Goal: Task Accomplishment & Management: Manage account settings

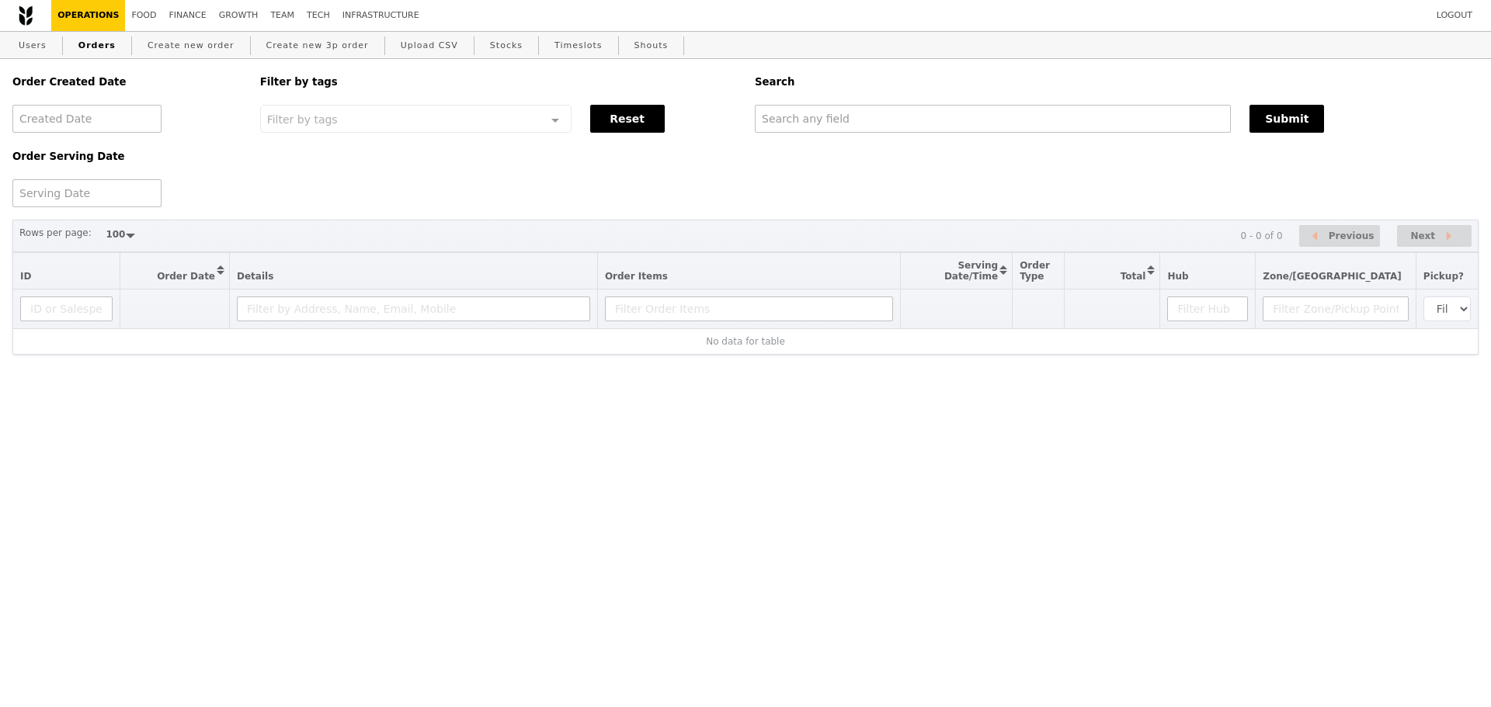
select select "100"
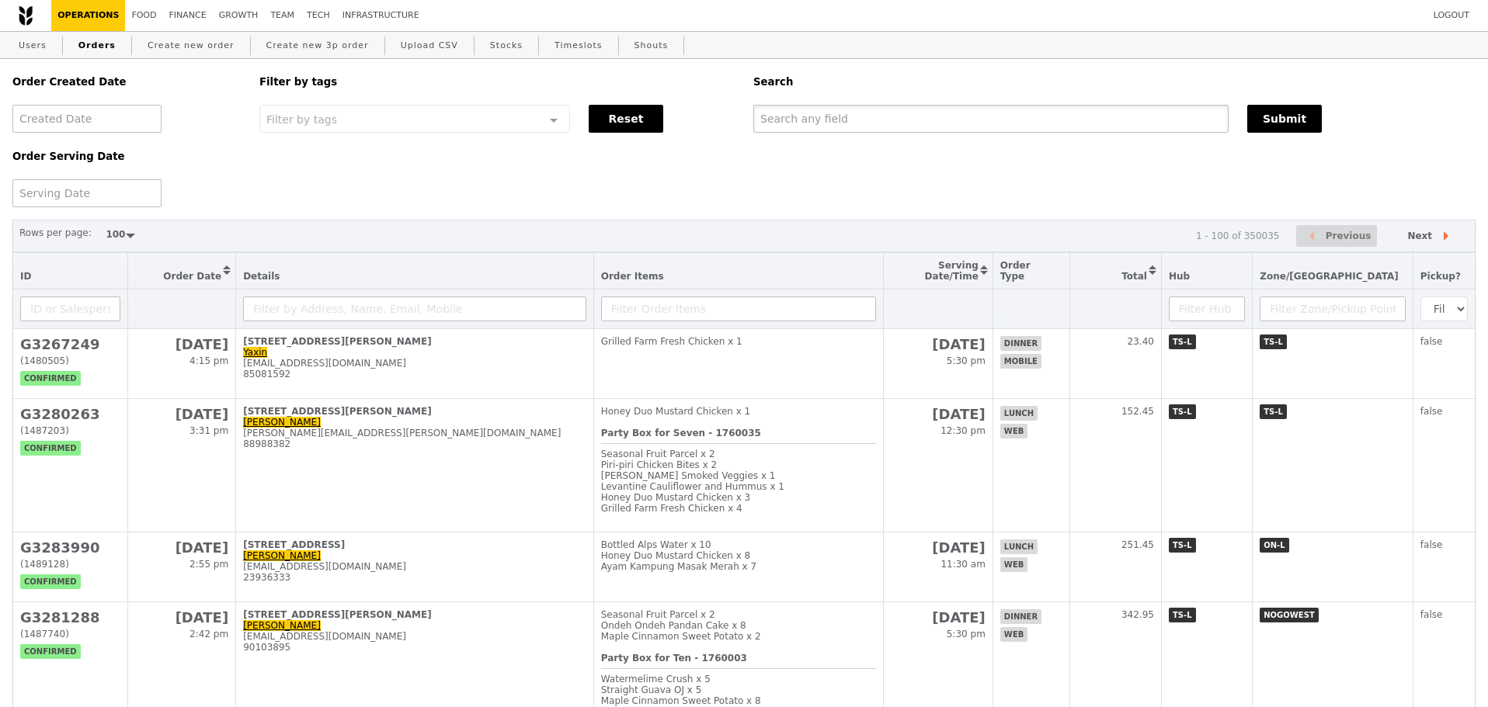
click at [927, 121] on input "text" at bounding box center [990, 119] width 475 height 28
paste input "G3283979"
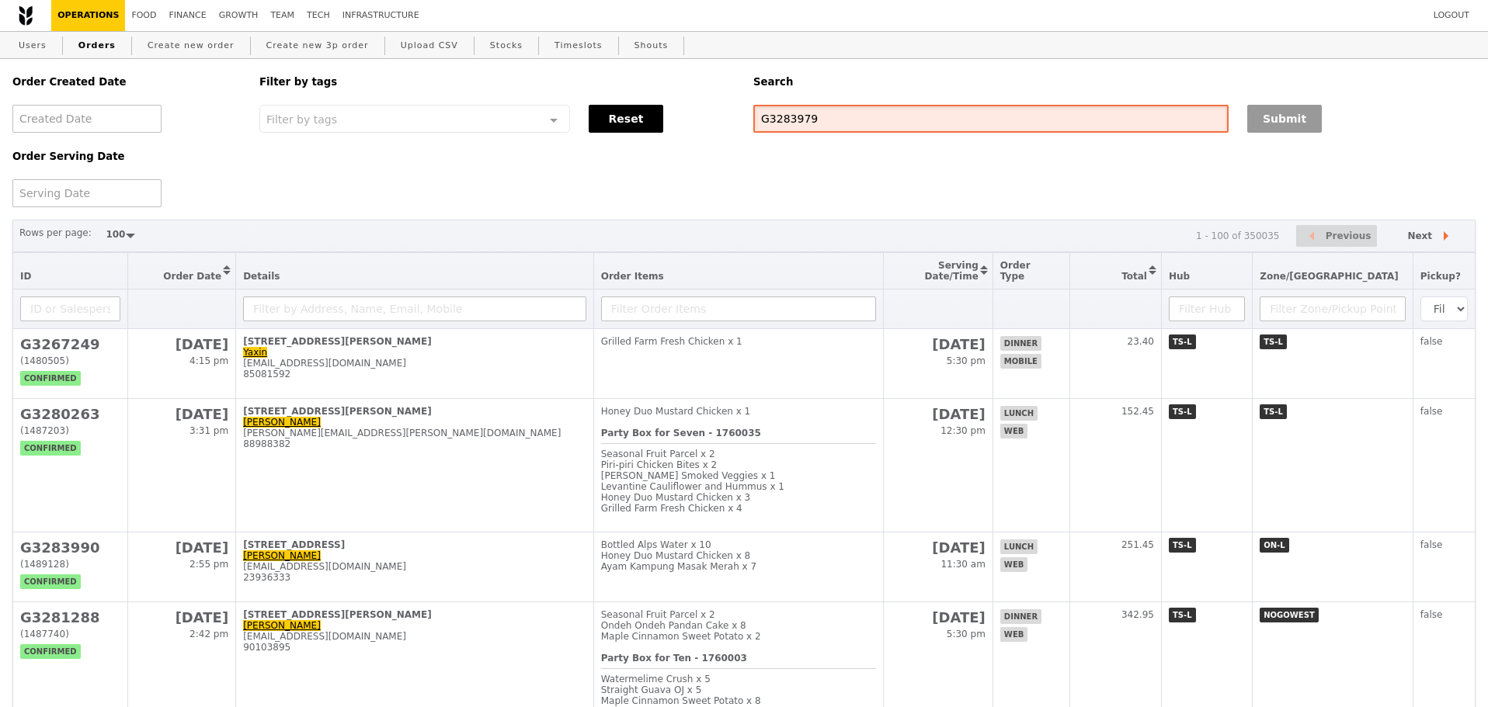
type input "G3283979"
click at [1300, 113] on button "Submit" at bounding box center [1284, 119] width 75 height 28
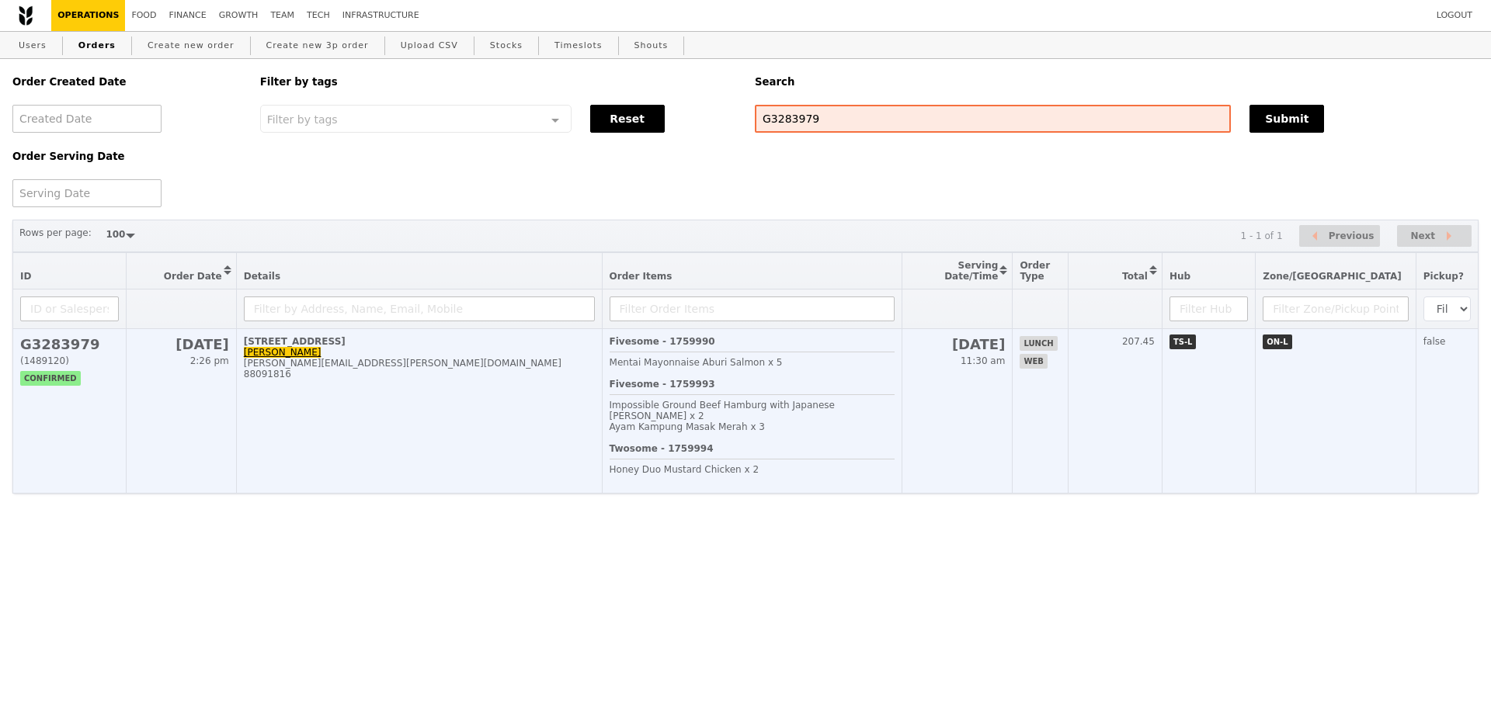
click at [438, 369] on div "[PERSON_NAME][EMAIL_ADDRESS][PERSON_NAME][DOMAIN_NAME]" at bounding box center [419, 363] width 351 height 11
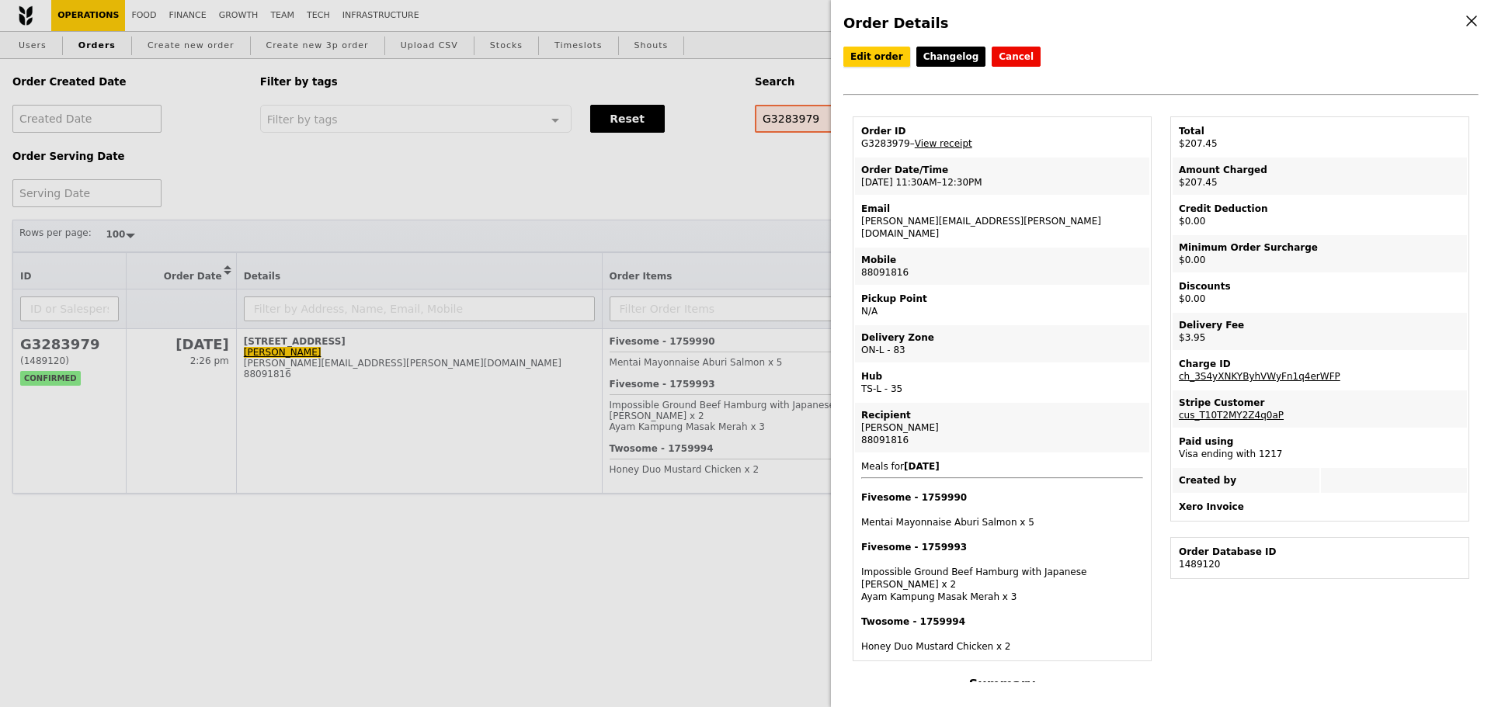
click at [877, 64] on link "Edit order" at bounding box center [876, 57] width 67 height 20
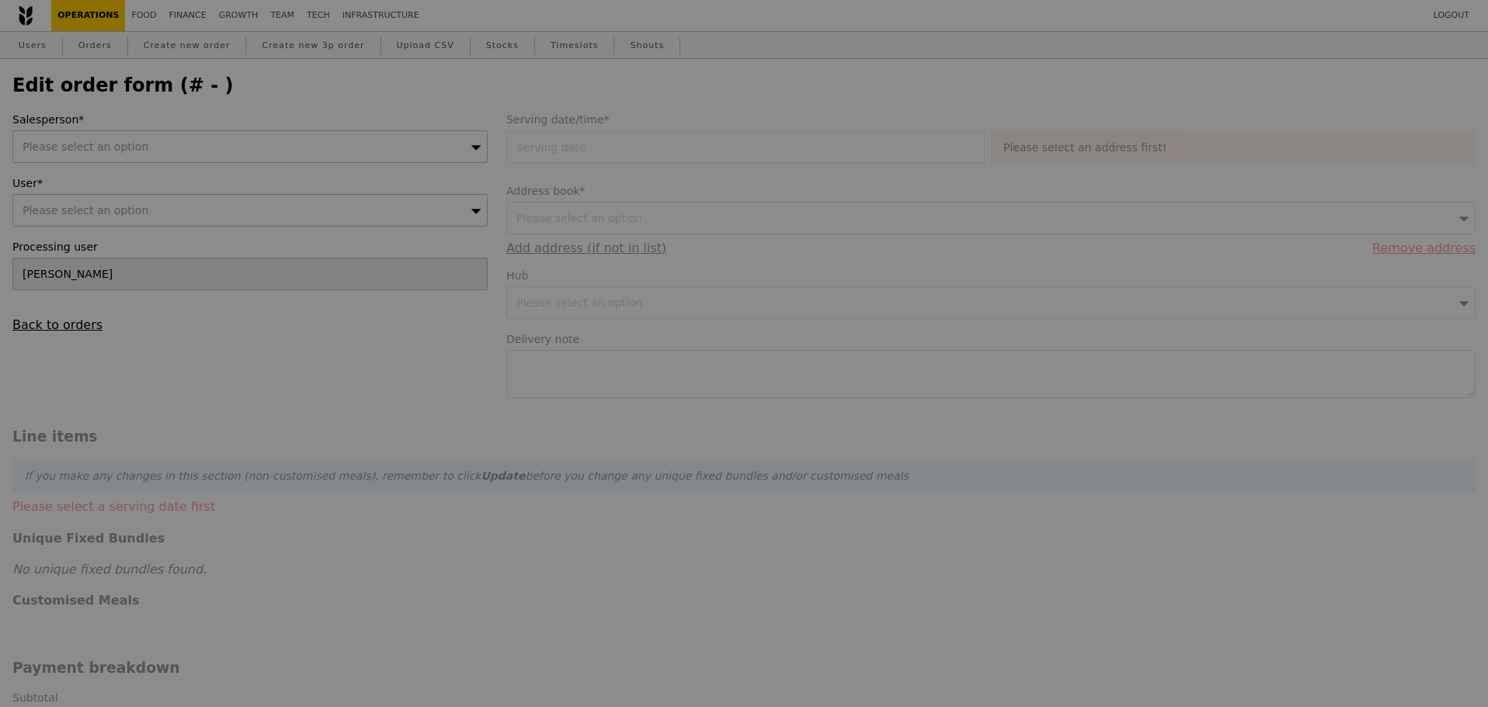
type input "[DATE]"
type textarea "Can you please deliver between 11am to 12pm instead? Thanks!"
type input "203.50"
type input "2.71"
type input "2.95"
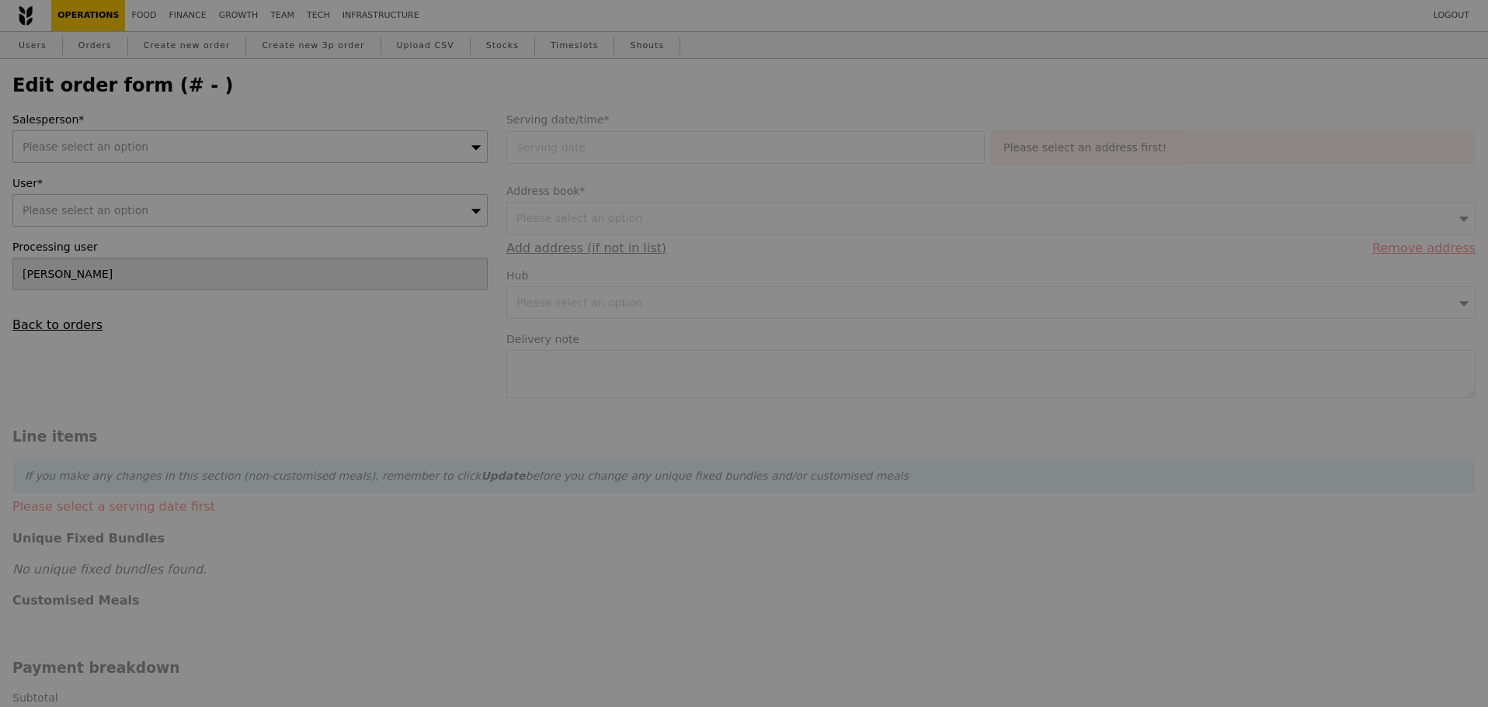
type input "206.45"
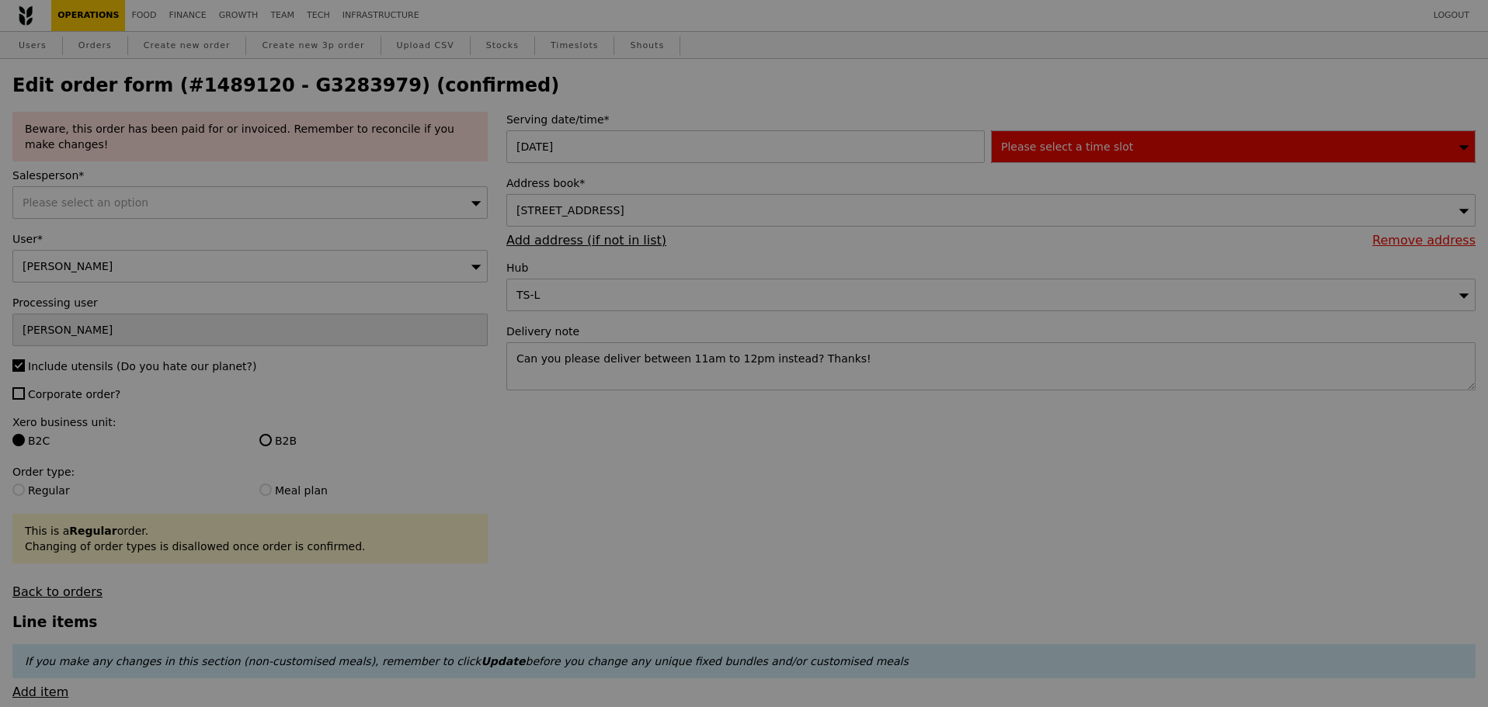
type input "Update"
